Goal: Task Accomplishment & Management: Manage account settings

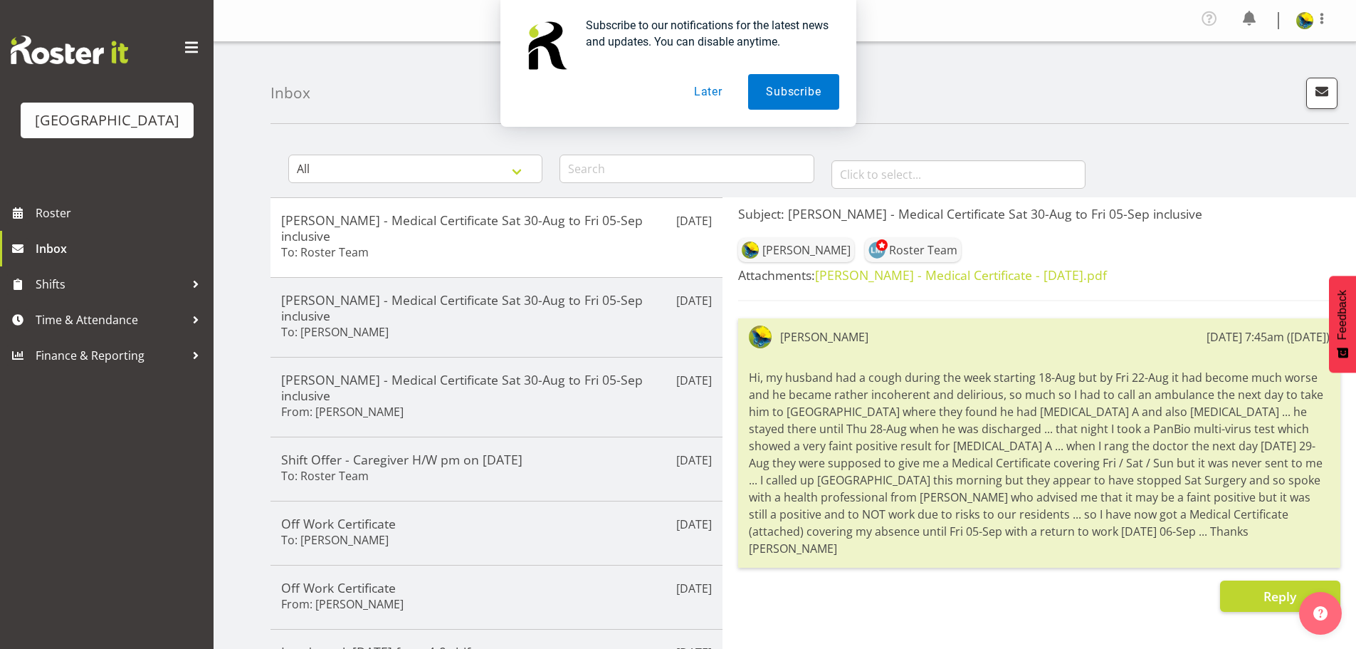
click at [716, 93] on button "Later" at bounding box center [708, 92] width 64 height 36
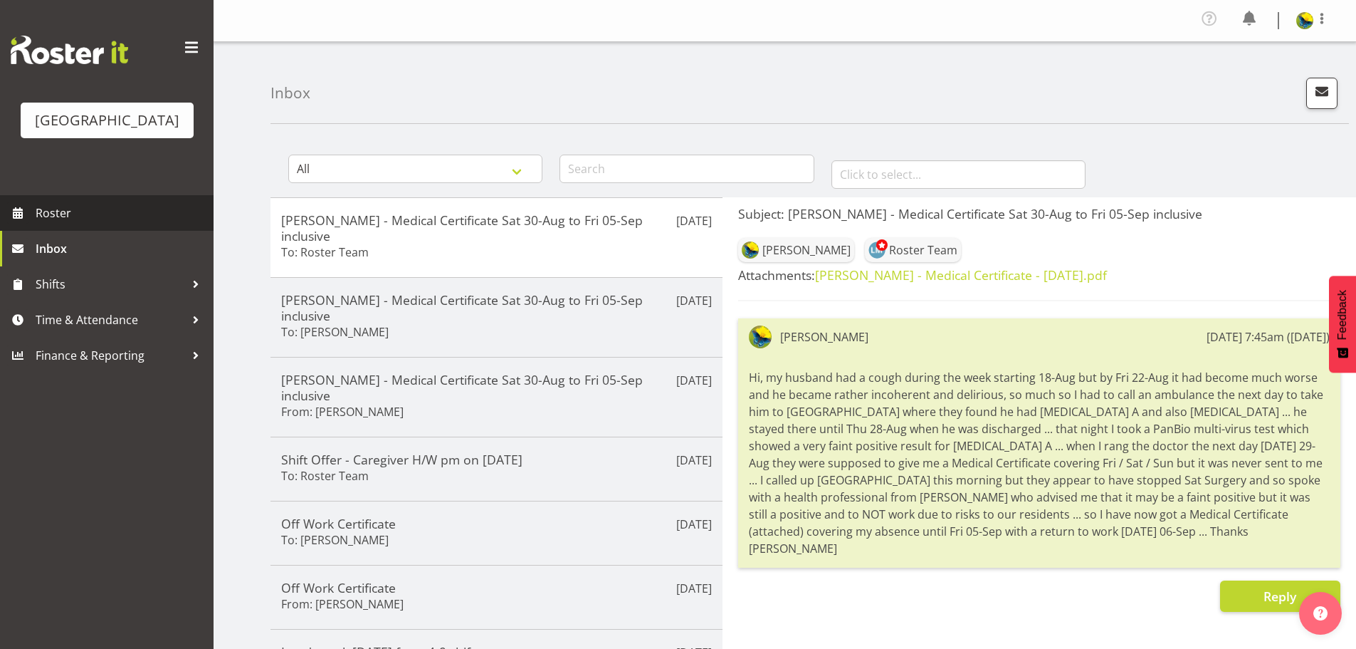
click at [78, 231] on link "Roster" at bounding box center [107, 213] width 214 height 36
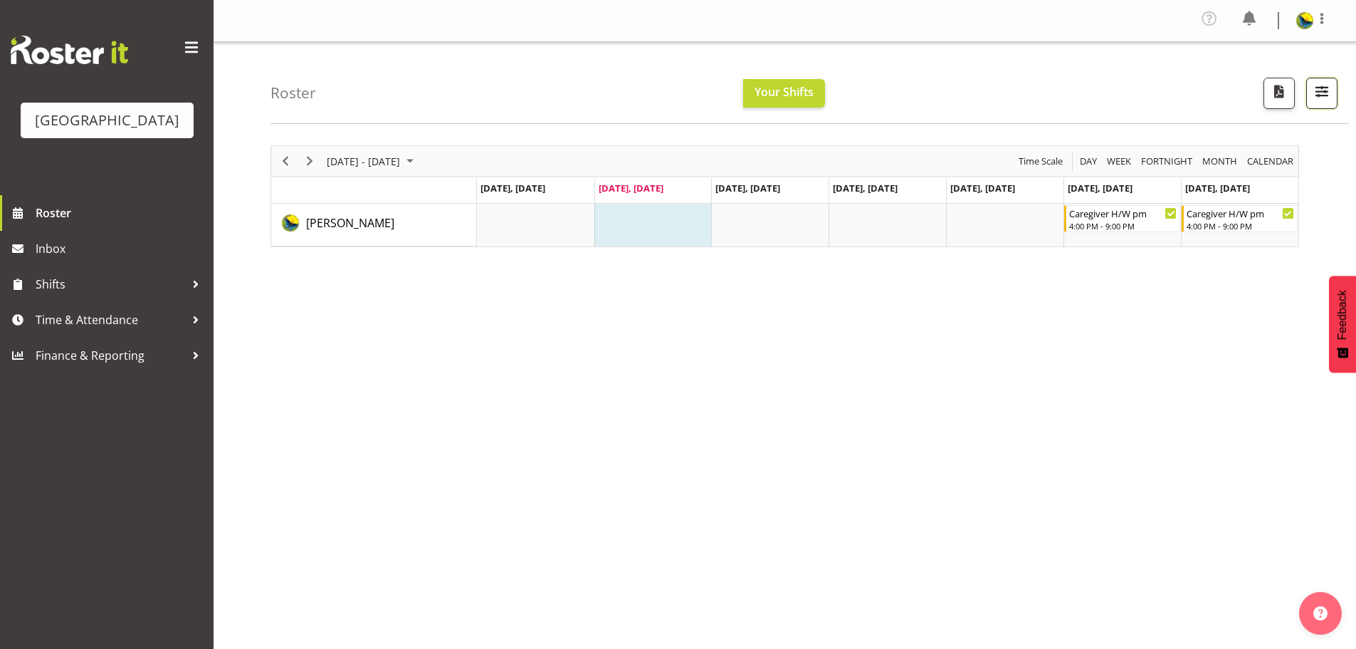
drag, startPoint x: 1312, startPoint y: 90, endPoint x: 1307, endPoint y: 101, distance: 11.8
click at [1313, 91] on span "button" at bounding box center [1322, 91] width 19 height 19
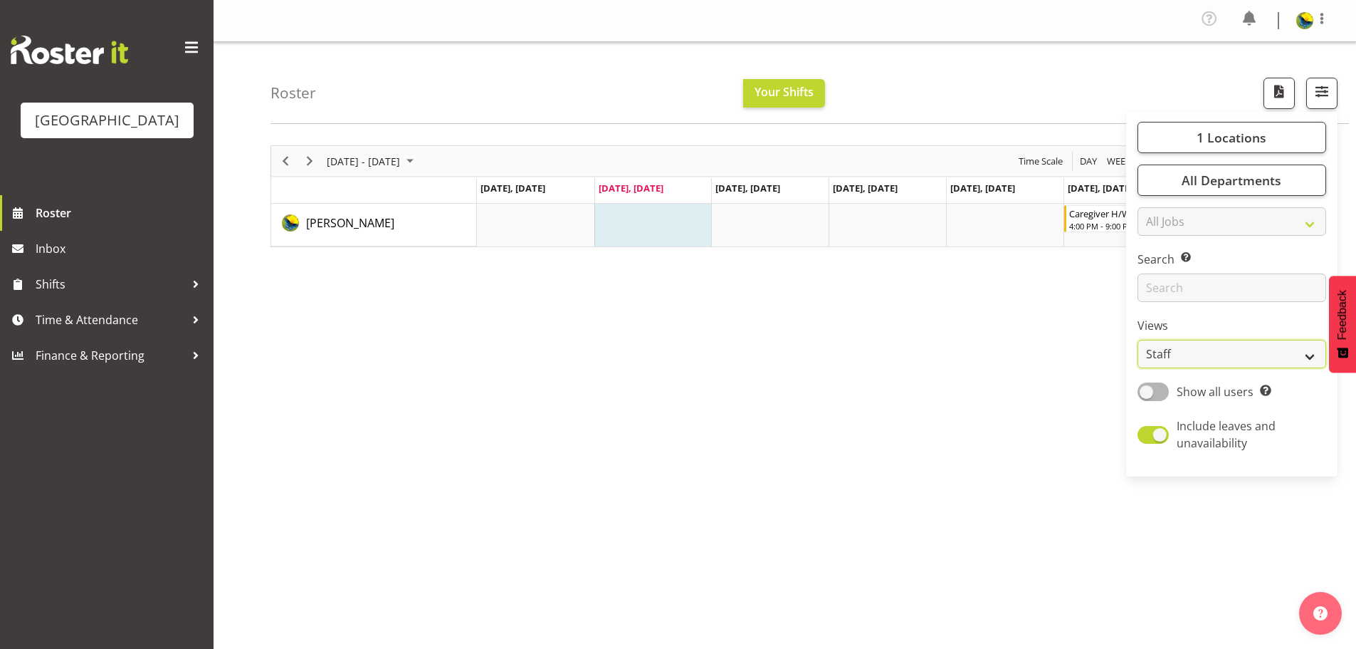
click at [1212, 368] on select "Staff Role Shift - Horizontal Shift - Vertical Staff - Location" at bounding box center [1232, 354] width 189 height 28
select select "shift"
click at [1138, 368] on select "Staff Role Shift - Horizontal Shift - Vertical Staff - Location" at bounding box center [1232, 354] width 189 height 28
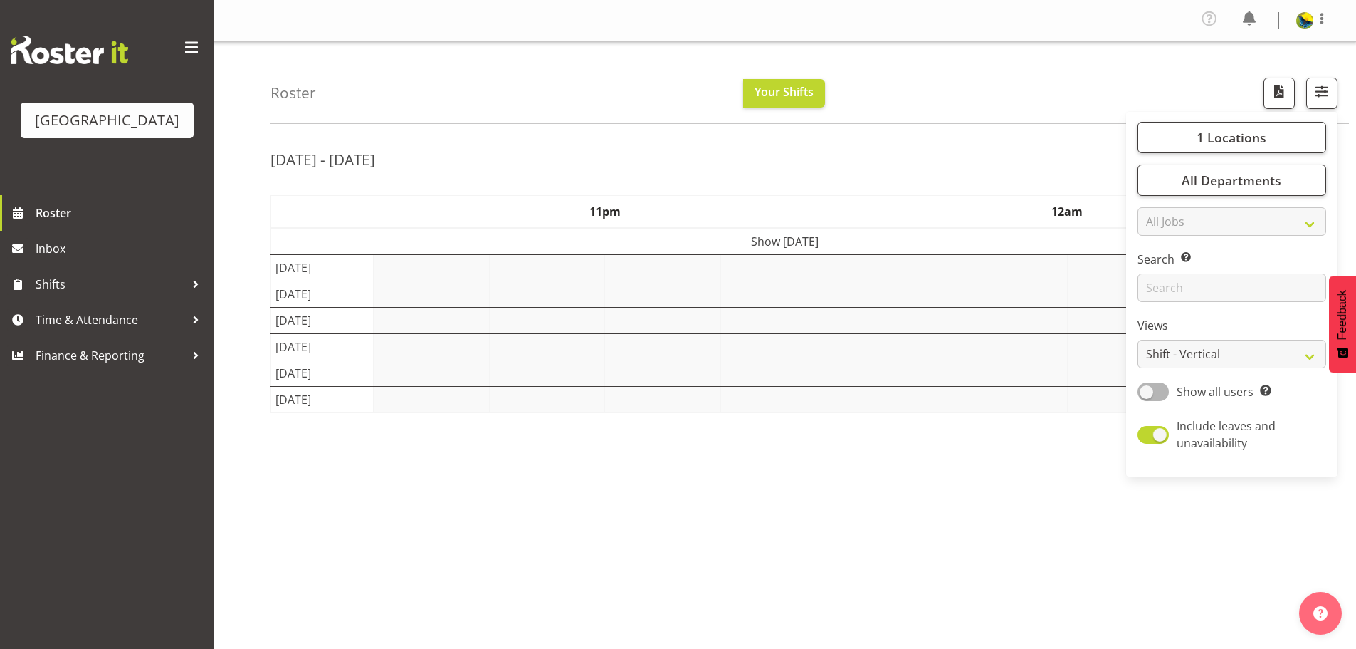
click at [1036, 90] on div "Roster Your Shifts 1 Locations Clear Parkwood Kitchen Parkwood Nurses Select Al…" at bounding box center [810, 83] width 1078 height 82
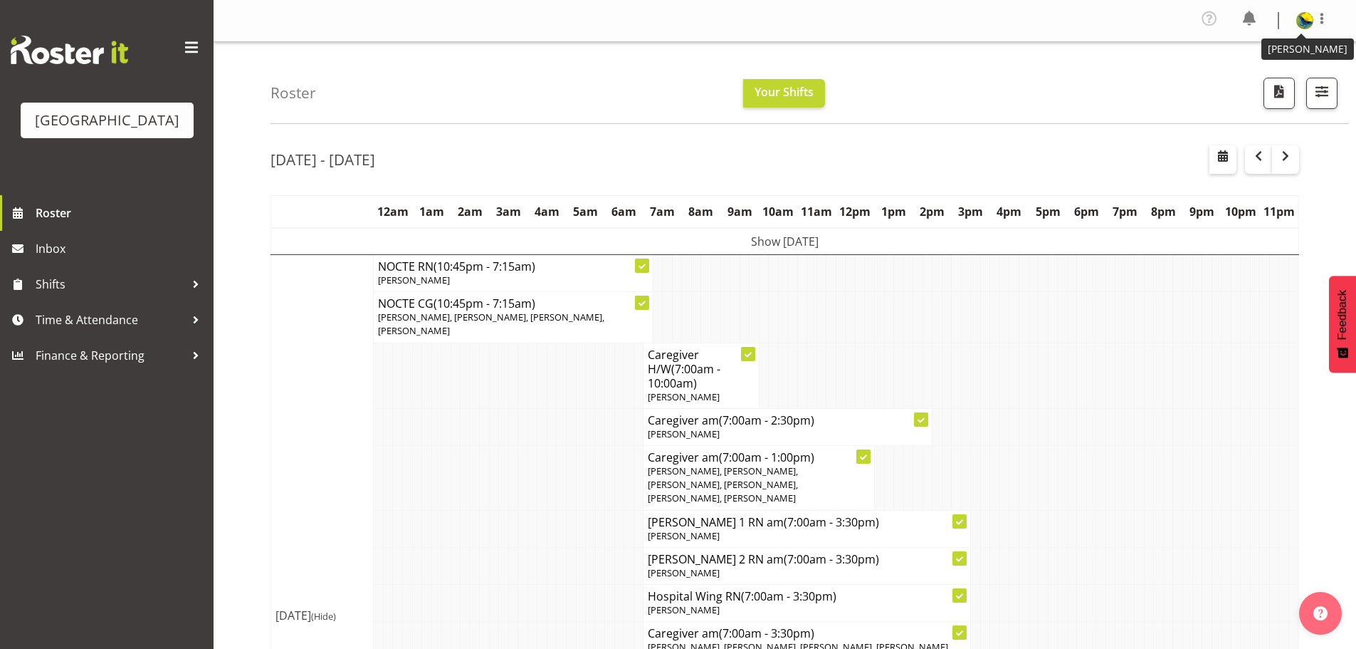
click at [1303, 25] on img at bounding box center [1304, 20] width 17 height 17
click at [1274, 83] on link "Log Out" at bounding box center [1262, 78] width 137 height 26
